Goal: Task Accomplishment & Management: Complete application form

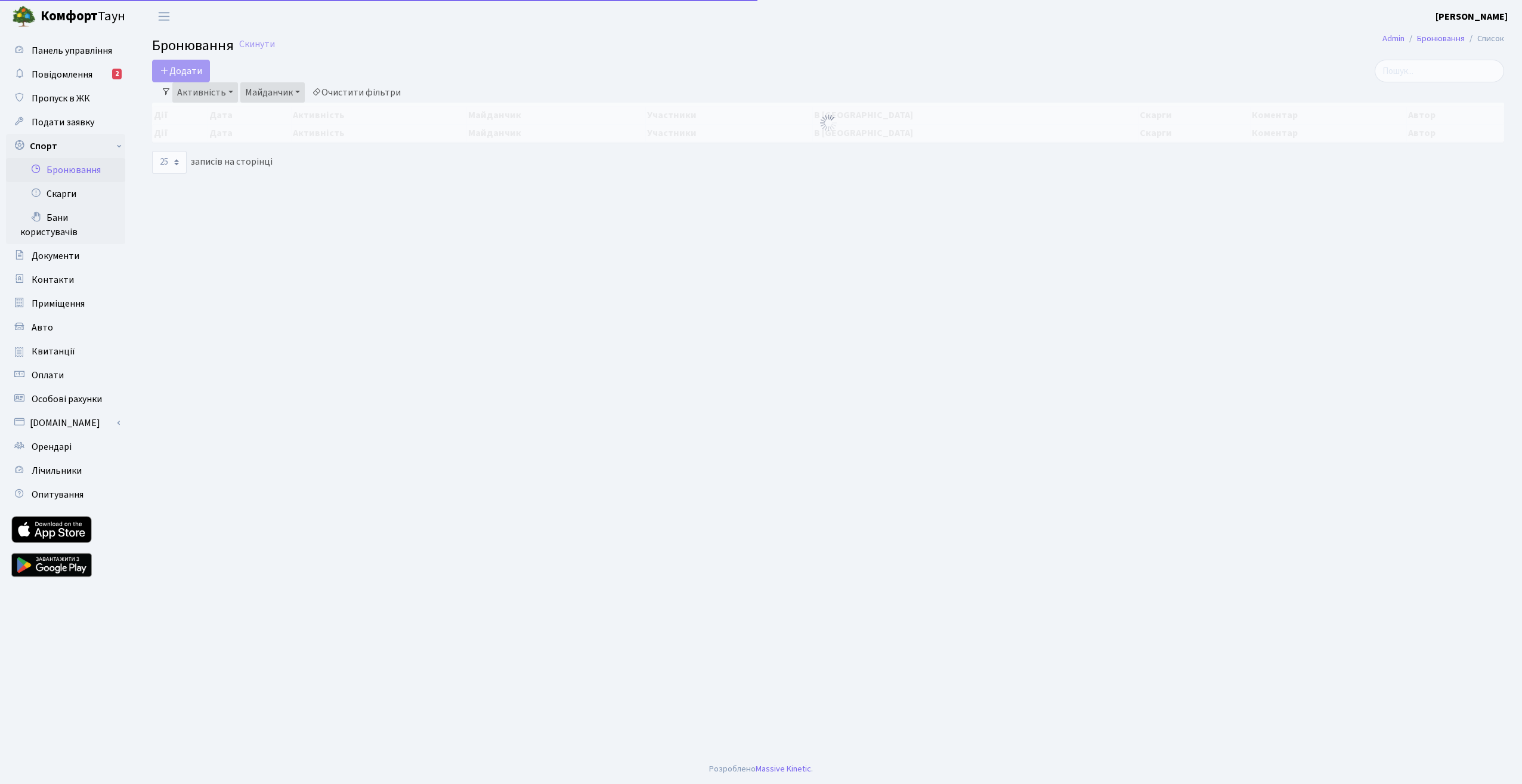
select select "25"
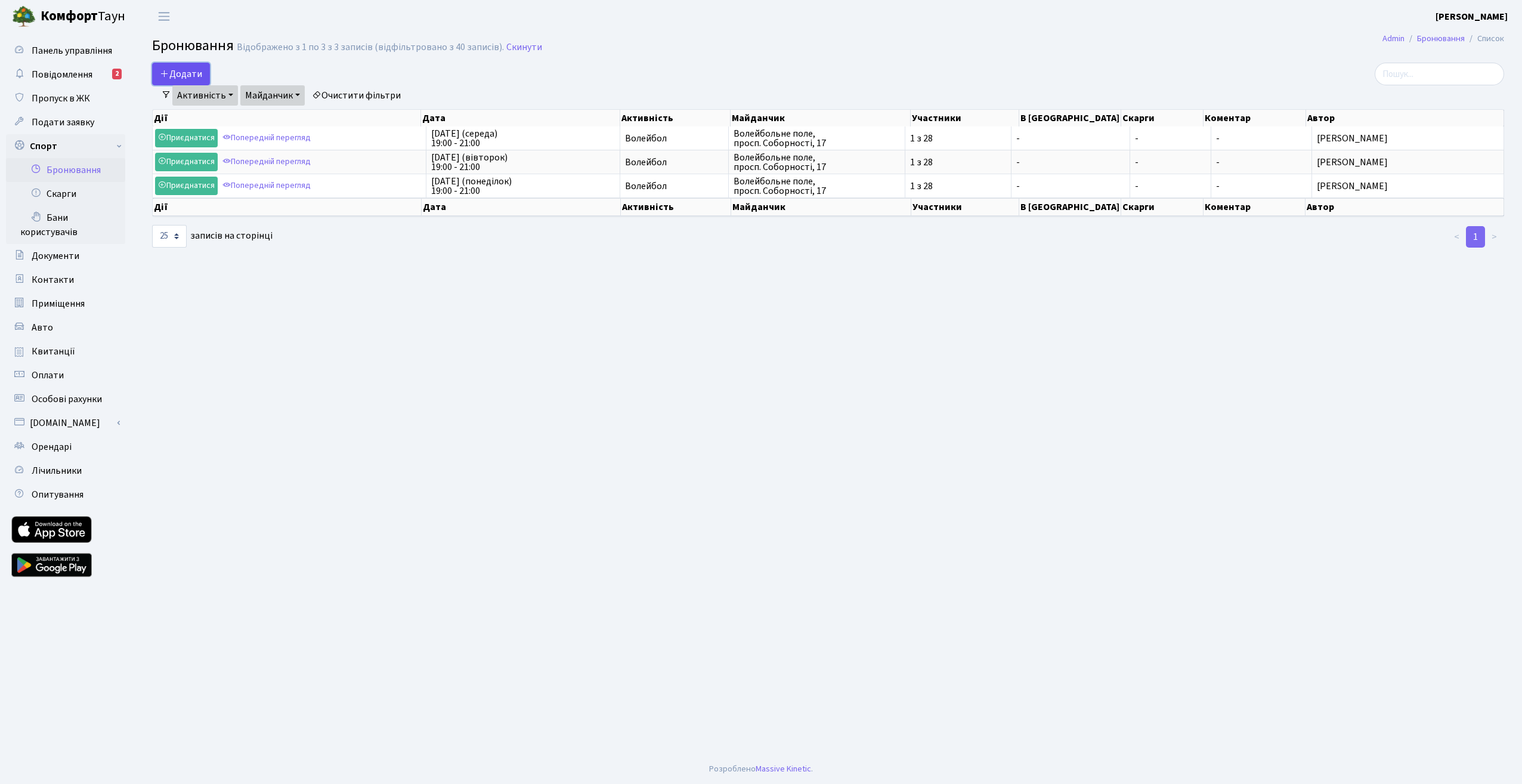
click at [175, 74] on button "Додати" at bounding box center [181, 74] width 58 height 23
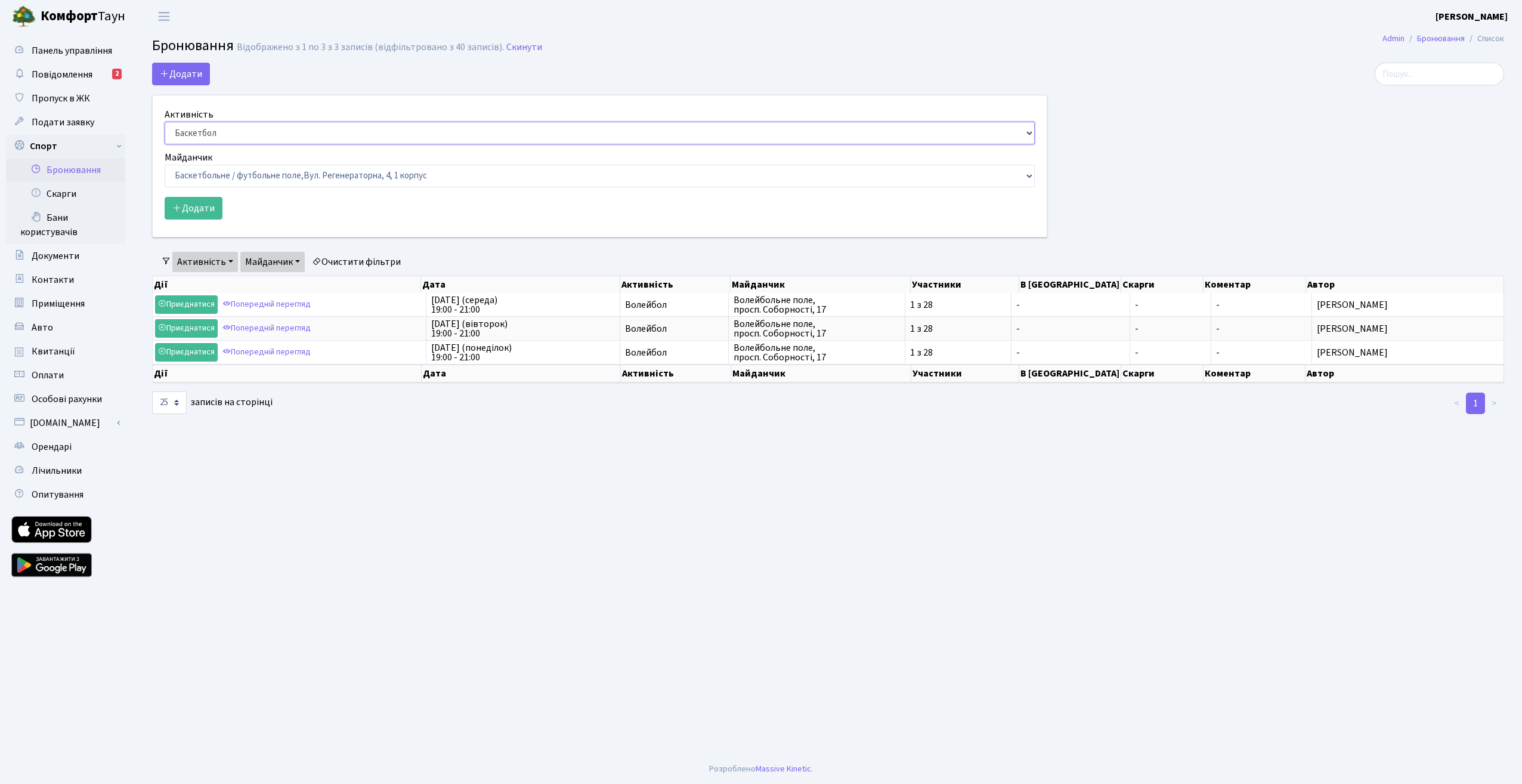
click at [263, 129] on select "Баскетбол Волейбол Йога Катання на роликах Настільний теніс Теніс Футбол Фітнес" at bounding box center [600, 133] width 871 height 23
select select "4"
click at [165, 122] on select "Баскетбол Волейбол Йога Катання на роликах Настільний теніс Теніс Футбол Фітнес" at bounding box center [600, 133] width 871 height 23
click at [270, 173] on select "Баскетбольне / футбольне поле, Вул. Регенераторна, 4, 1 корпус Баскетбольне пол…" at bounding box center [600, 176] width 871 height 23
select select "8"
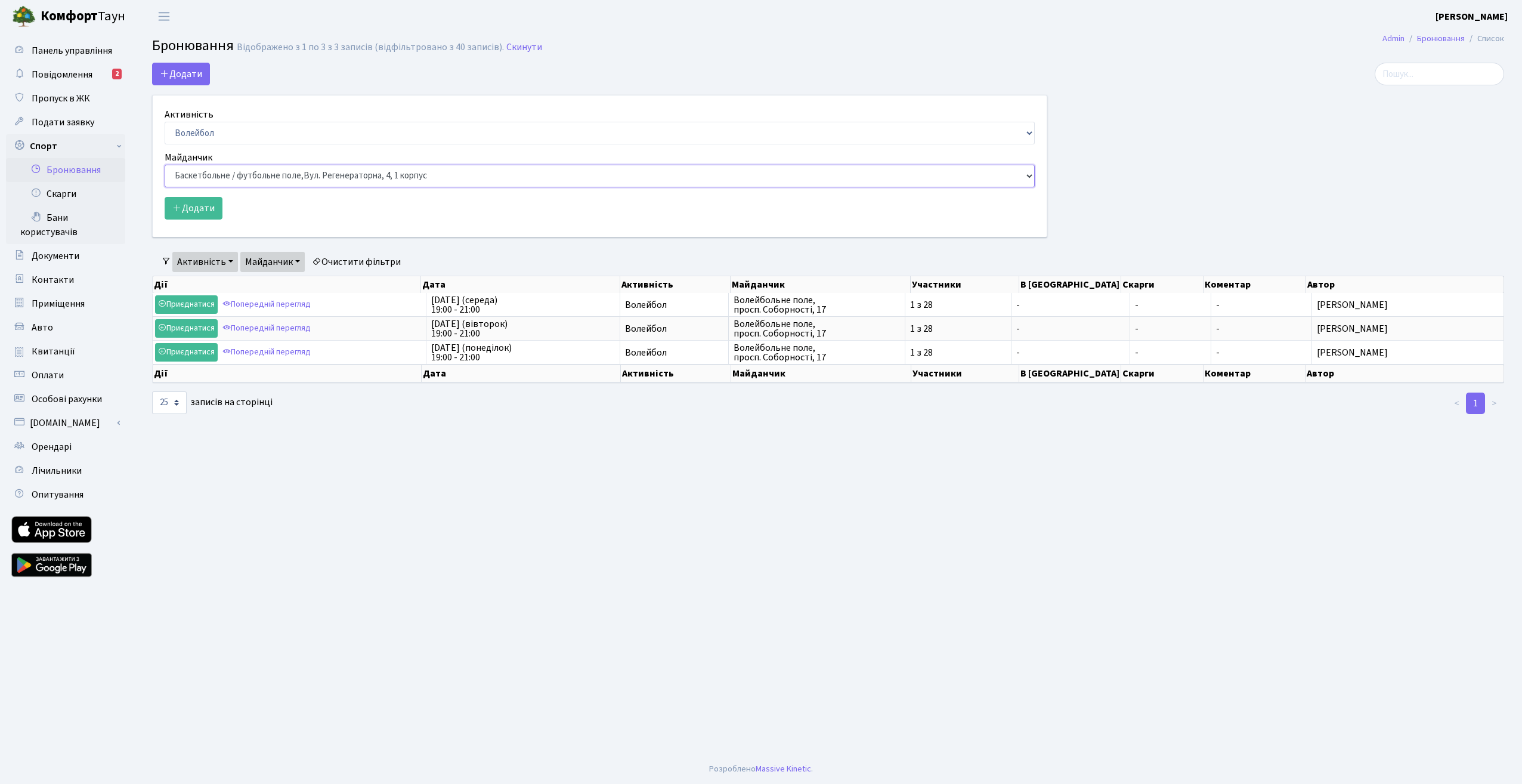
click at [165, 165] on select "Баскетбольне / футбольне поле, Вул. Регенераторна, 4, 1 корпус Баскетбольне пол…" at bounding box center [600, 176] width 871 height 23
click at [198, 213] on button "Додати" at bounding box center [193, 208] width 58 height 23
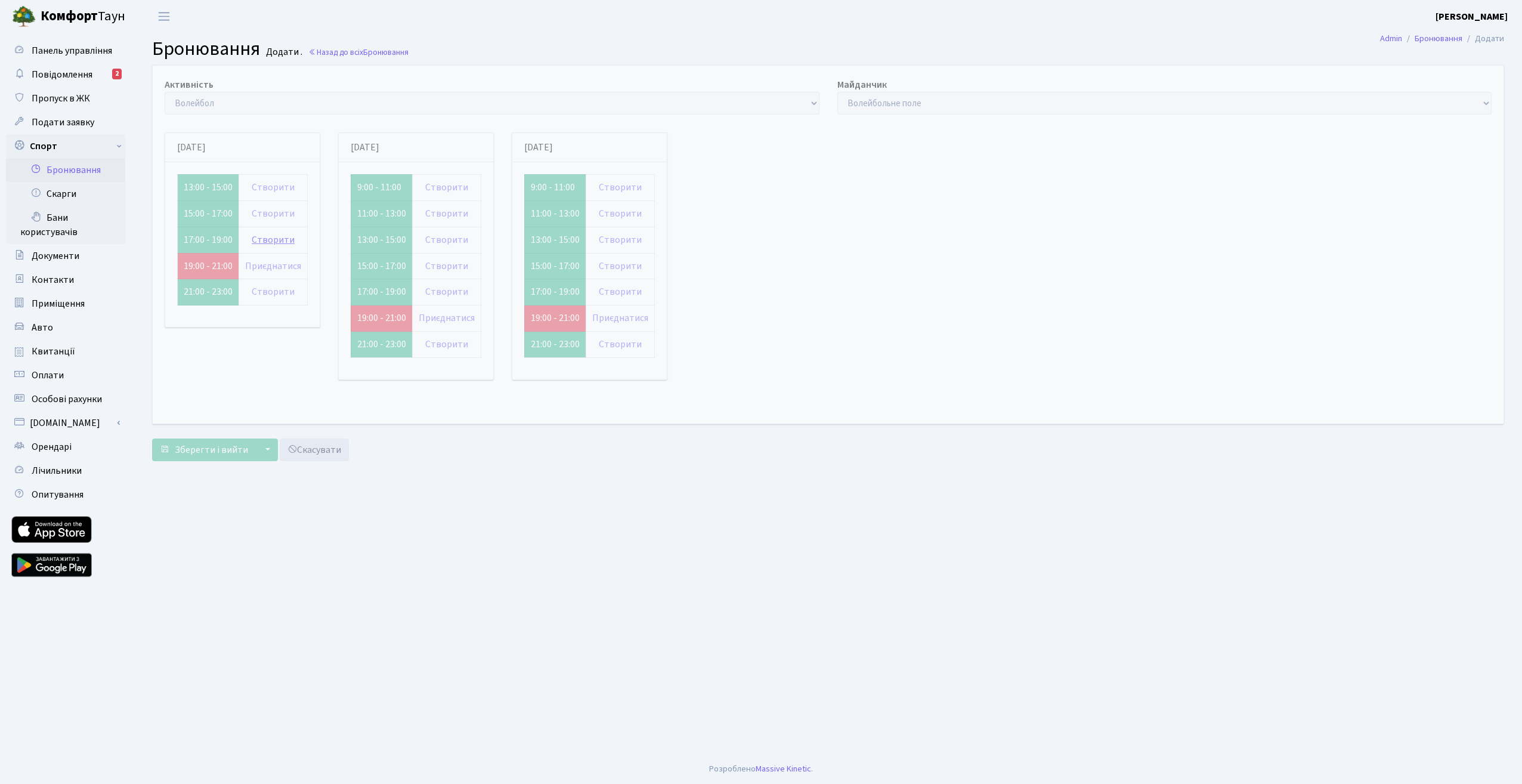
click at [275, 239] on link "Створити" at bounding box center [273, 240] width 43 height 13
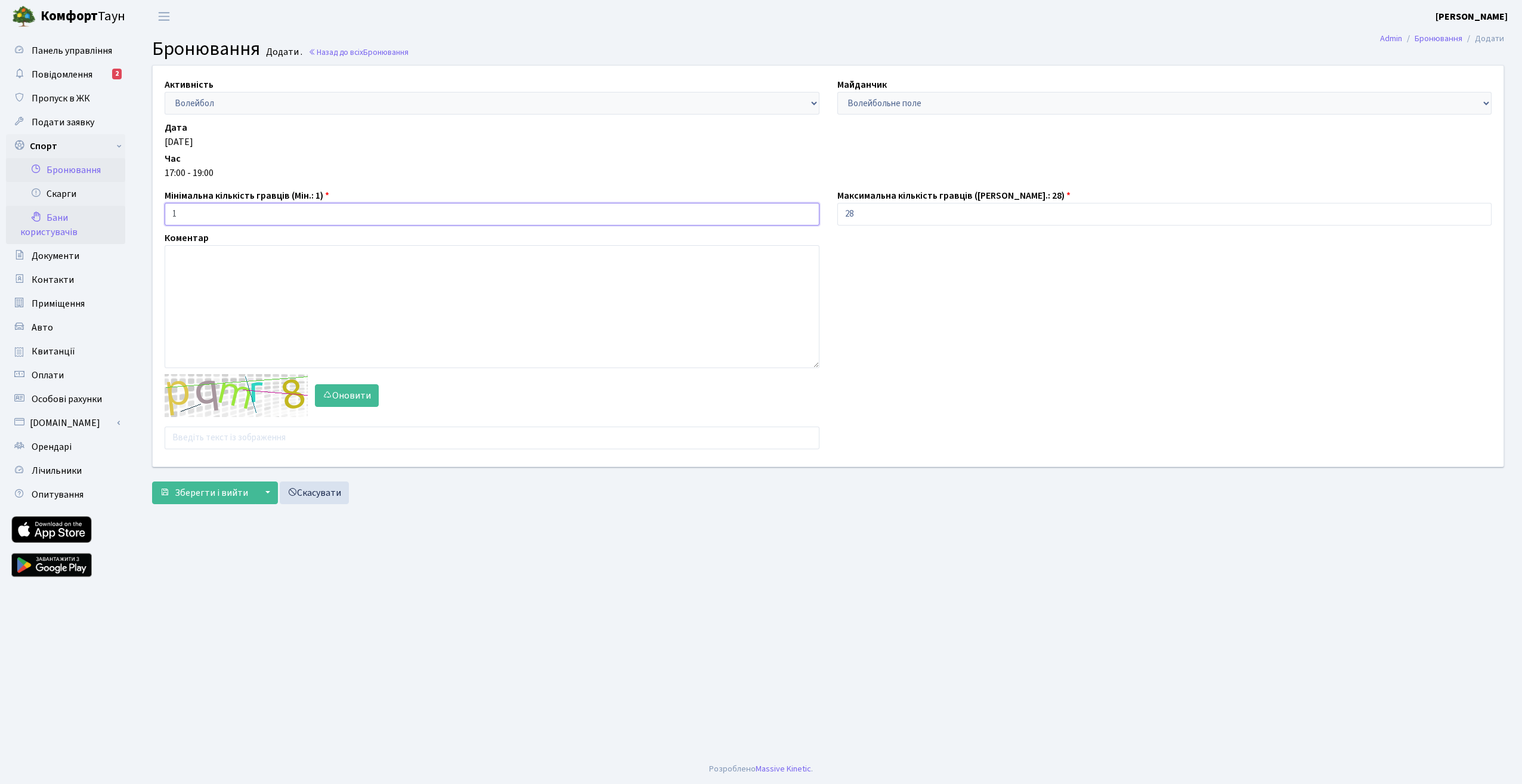
drag, startPoint x: 211, startPoint y: 211, endPoint x: 117, endPoint y: 216, distance: 94.1
click at [119, 215] on div "Панель управління Повідомлення 2 Пропуск в ЖК Подати заявку Спорт Бронювання Ск…" at bounding box center [761, 393] width 1522 height 721
type input "4"
drag, startPoint x: 873, startPoint y: 214, endPoint x: 777, endPoint y: 198, distance: 97.3
click at [779, 205] on div "Активність - Баскетбол Волейбол Йога Катання на роликах Настільний теніс Теніс …" at bounding box center [828, 265] width 1369 height 401
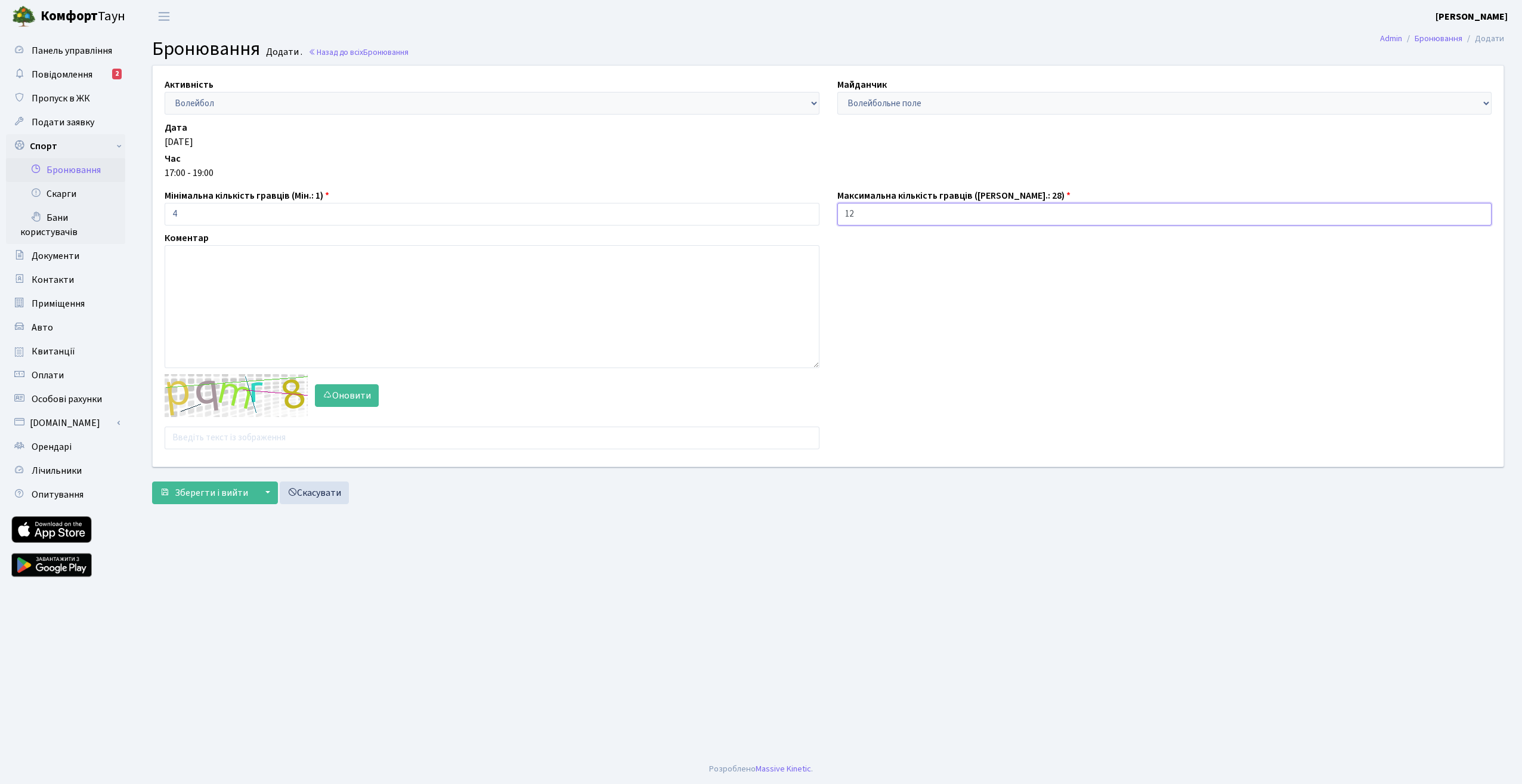
type input "12"
click at [286, 437] on input "text" at bounding box center [492, 438] width 655 height 23
type input "e"
type input "xpbtz"
click at [207, 490] on span "Зберегти і вийти" at bounding box center [212, 493] width 74 height 13
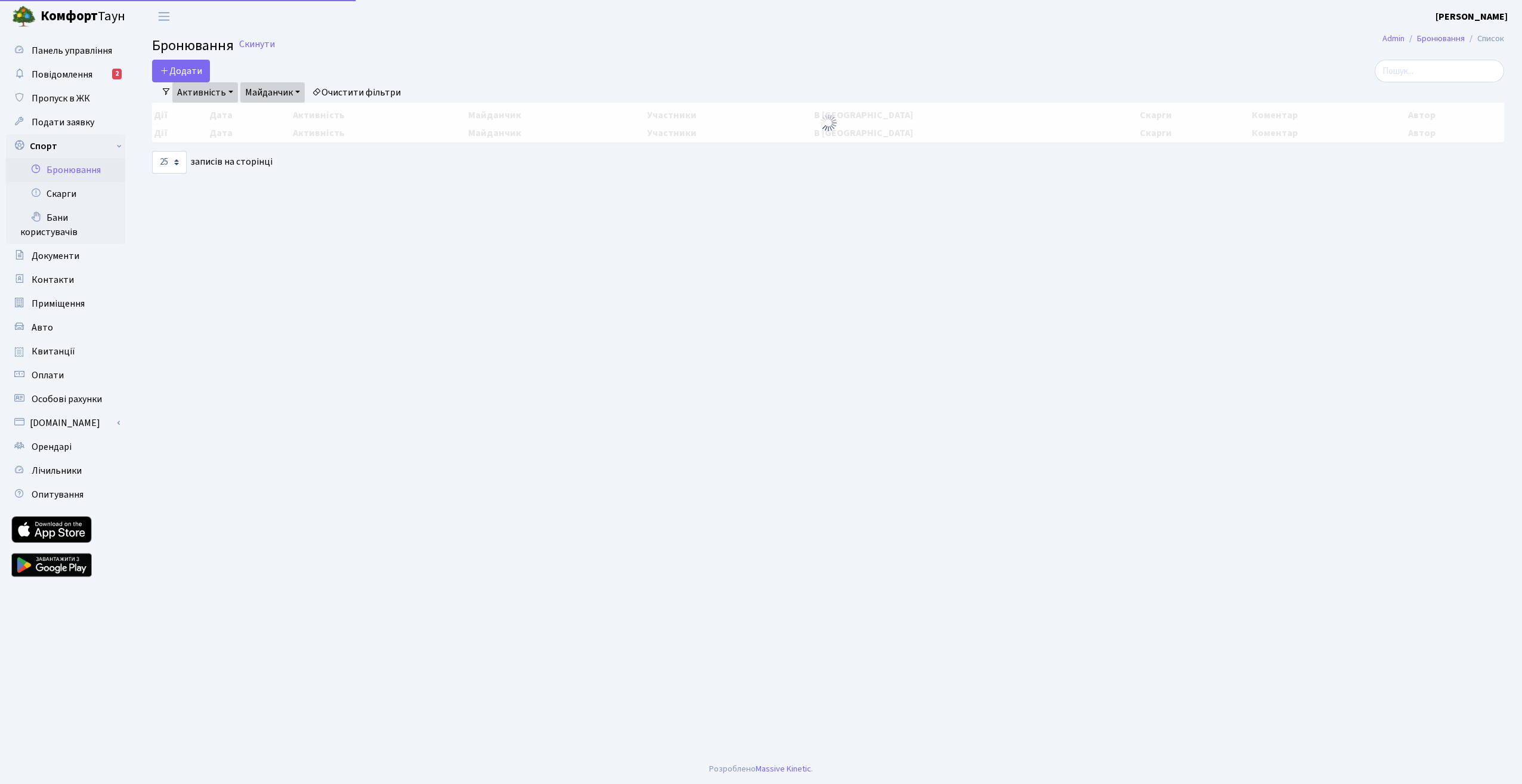
select select "25"
